Goal: Information Seeking & Learning: Learn about a topic

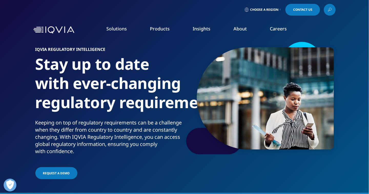
click at [56, 112] on link "Safety & Regulatory Compliance" at bounding box center [41, 111] width 57 height 5
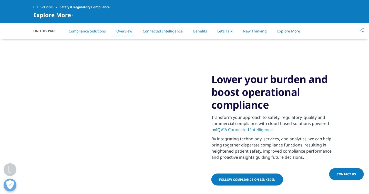
scroll to position [558, 0]
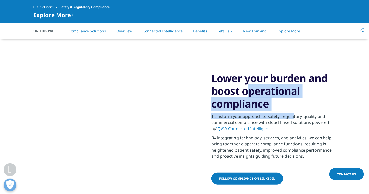
drag, startPoint x: 211, startPoint y: 79, endPoint x: 292, endPoint y: 115, distance: 88.1
click at [292, 115] on div "Lower your burden and boost operational compliance Transform your approach to s…" at bounding box center [273, 129] width 124 height 114
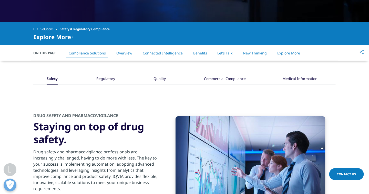
scroll to position [252, 0]
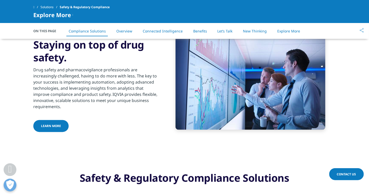
click at [62, 131] on link "Learn more" at bounding box center [50, 126] width 35 height 12
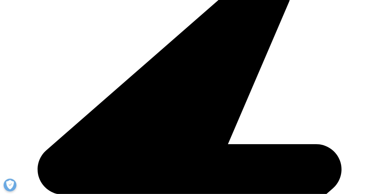
scroll to position [172, 0]
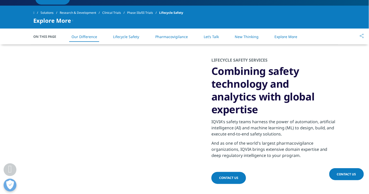
scroll to position [203, 0]
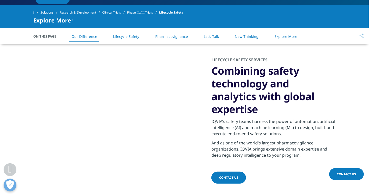
click at [175, 39] on link "Pharmacovigilance" at bounding box center [171, 36] width 33 height 5
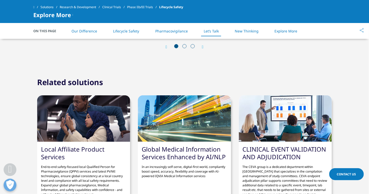
scroll to position [821, 0]
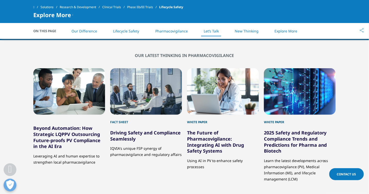
click at [34, 6] on span at bounding box center [33, 7] width 1 height 4
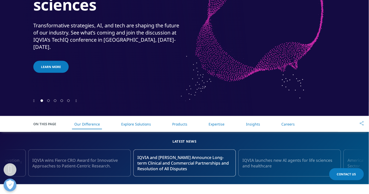
click at [146, 125] on link "Explore Solutions" at bounding box center [136, 124] width 30 height 5
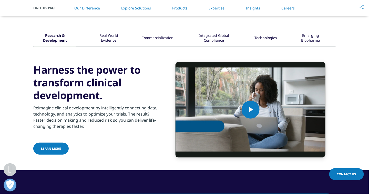
scroll to position [614, 0]
